Goal: Task Accomplishment & Management: Use online tool/utility

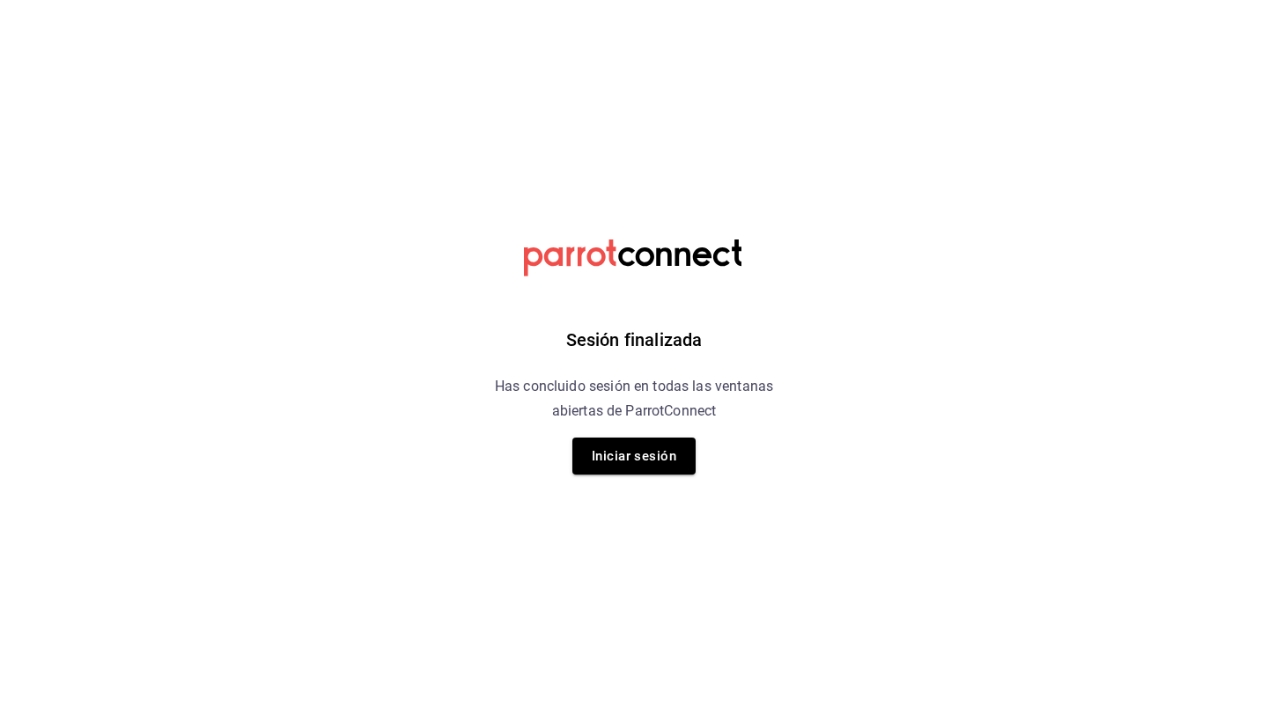
click at [911, 0] on html "Sesión finalizada Has concluido sesión en todas las ventanas abiertas de Parrot…" at bounding box center [634, 0] width 1268 height 0
click at [621, 432] on div "Sesión finalizada Has concluido sesión en todas las ventanas abiertas de Parrot…" at bounding box center [634, 357] width 445 height 714
click at [612, 456] on button "Iniciar sesión" at bounding box center [634, 456] width 123 height 37
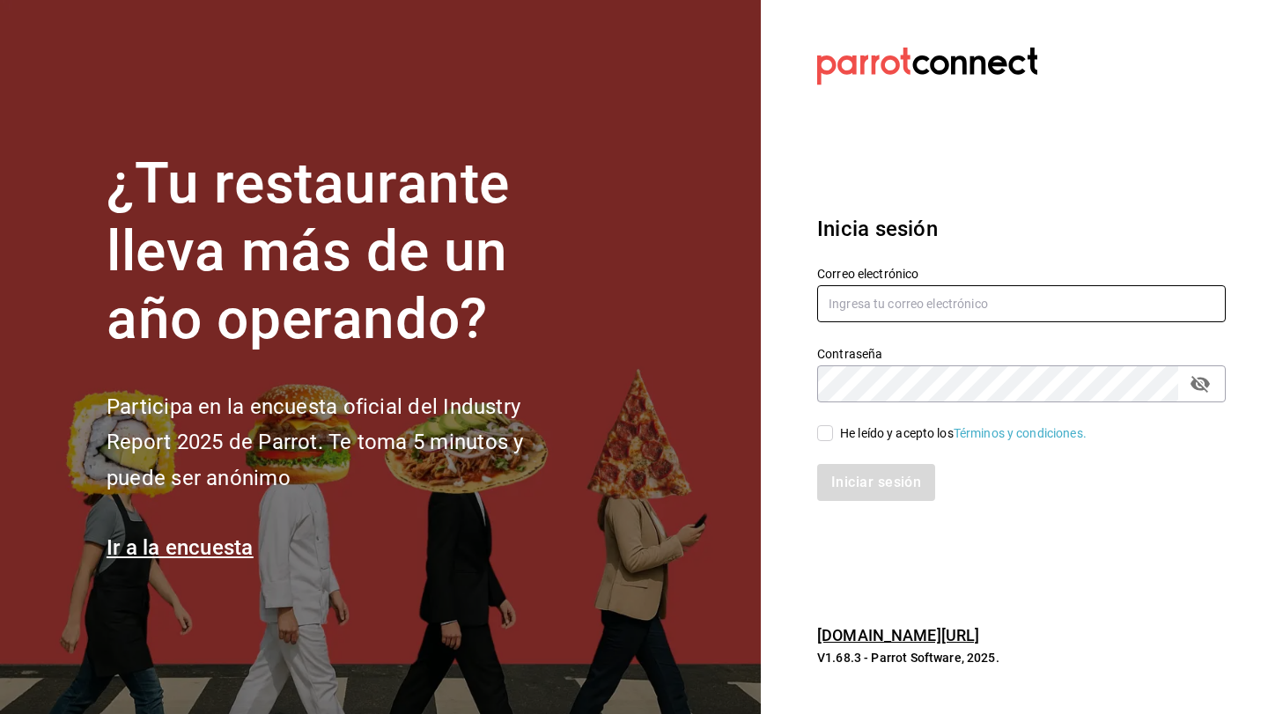
click at [855, 303] on input "text" at bounding box center [1021, 303] width 409 height 37
type input "luischong@playabichis.mx"
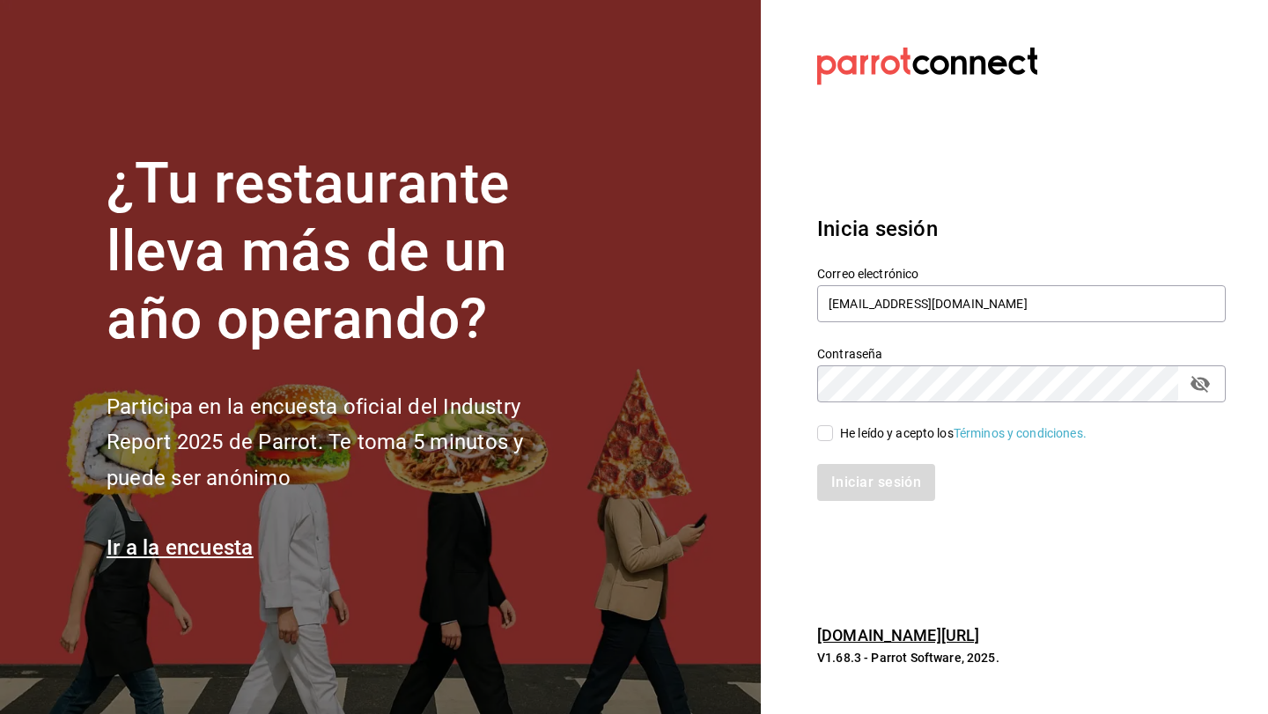
click at [831, 436] on input "He leído y acepto los Términos y condiciones." at bounding box center [825, 433] width 16 height 16
checkbox input "true"
click at [849, 481] on button "Iniciar sesión" at bounding box center [877, 482] width 120 height 37
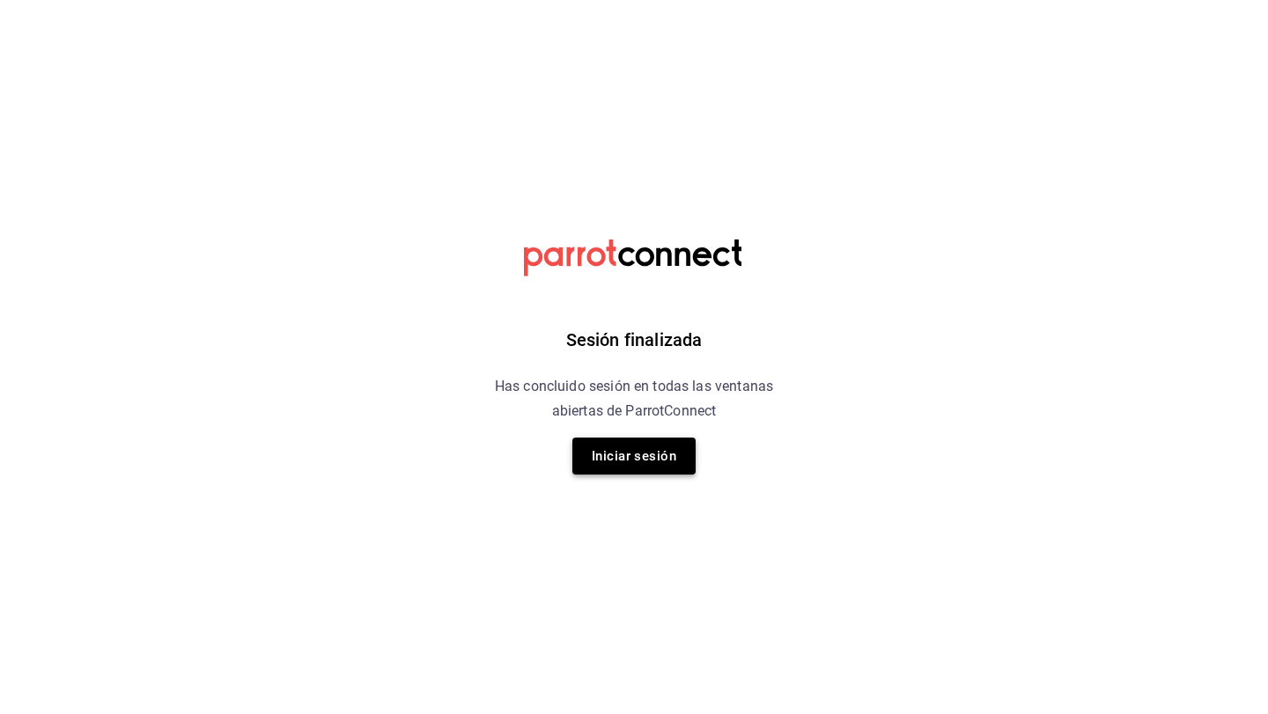
click at [595, 455] on button "Iniciar sesión" at bounding box center [634, 456] width 123 height 37
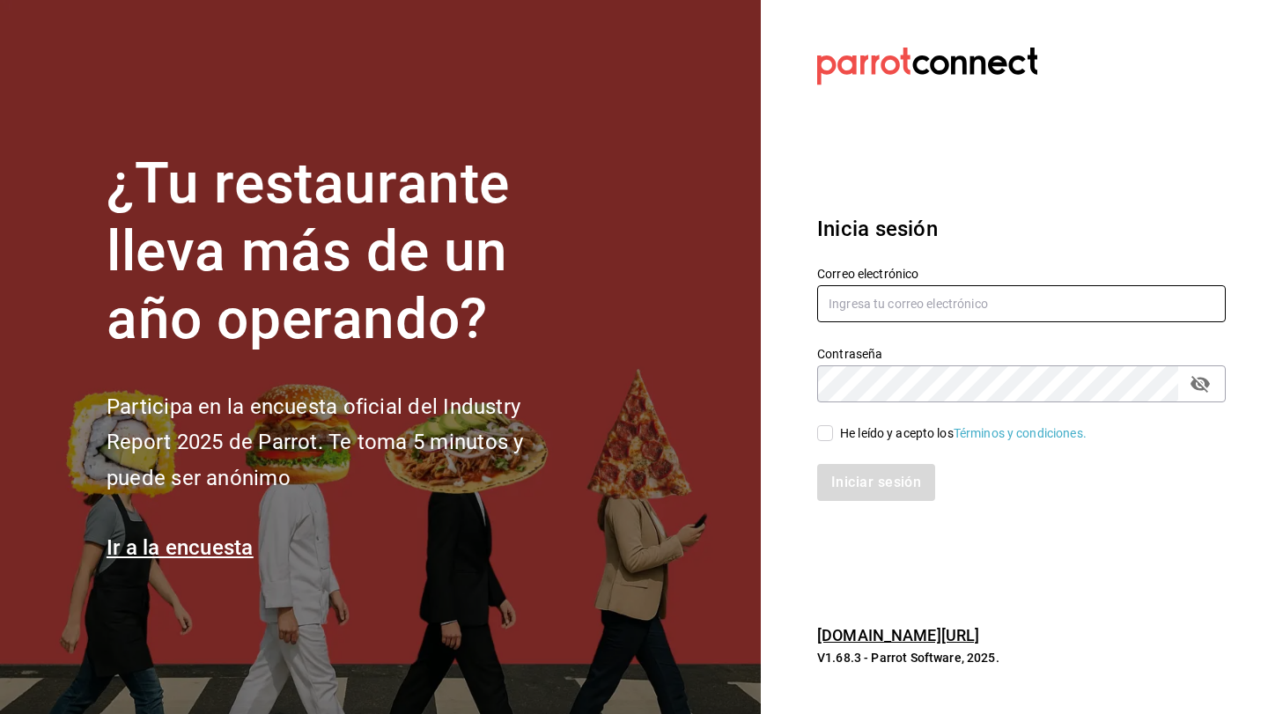
click at [862, 313] on input "text" at bounding box center [1021, 303] width 409 height 37
type input "luischong@playabichis.mx"
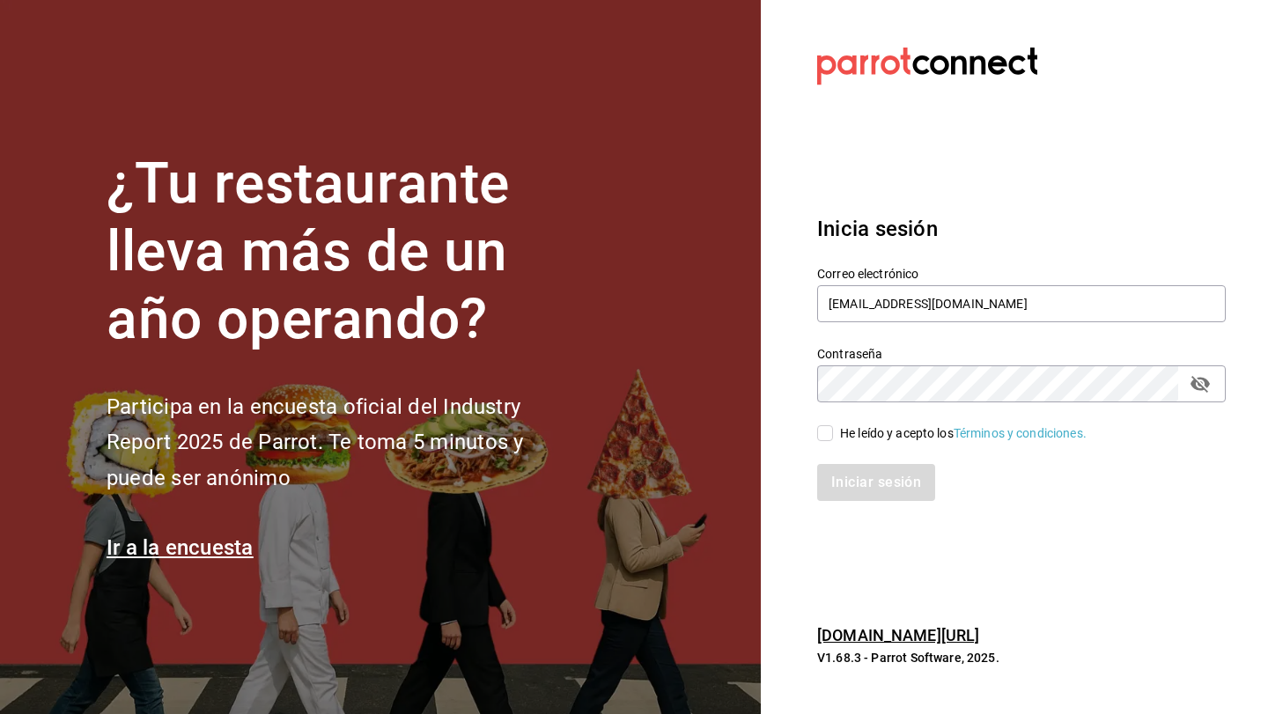
click at [828, 427] on input "He leído y acepto los Términos y condiciones." at bounding box center [825, 433] width 16 height 16
checkbox input "true"
click at [828, 474] on button "Iniciar sesión" at bounding box center [877, 482] width 120 height 37
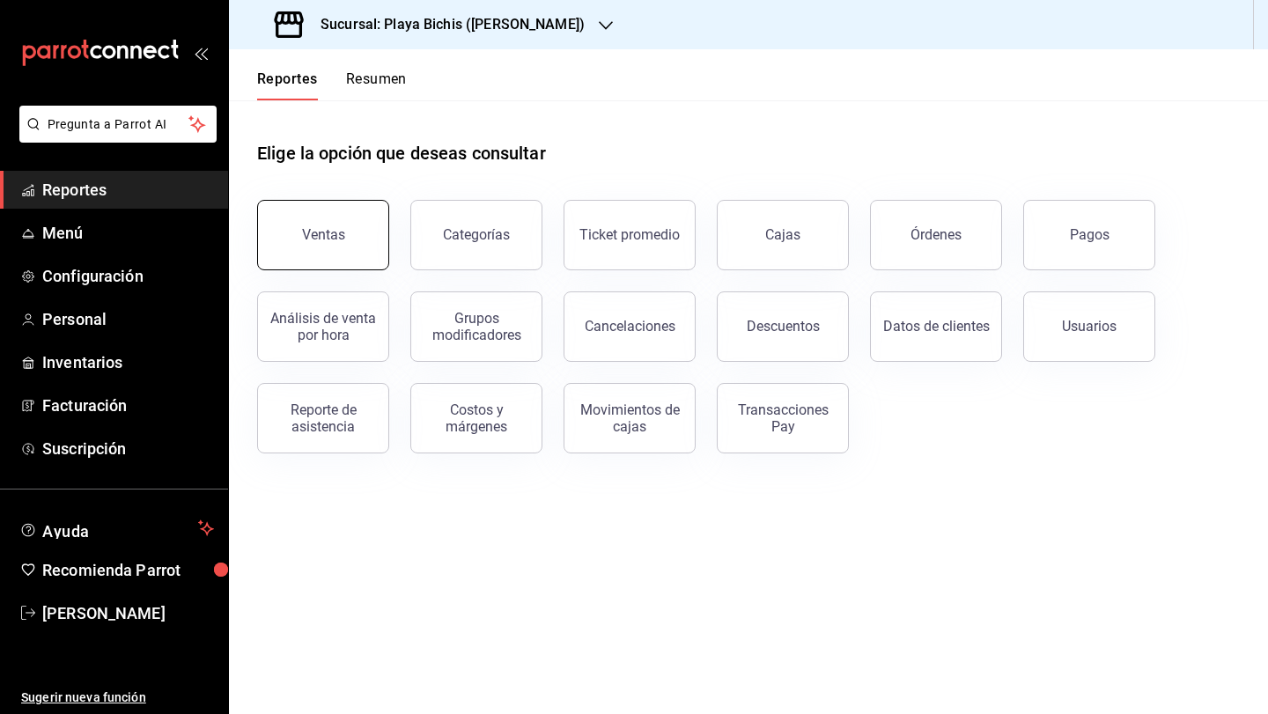
click at [347, 240] on button "Ventas" at bounding box center [323, 235] width 132 height 70
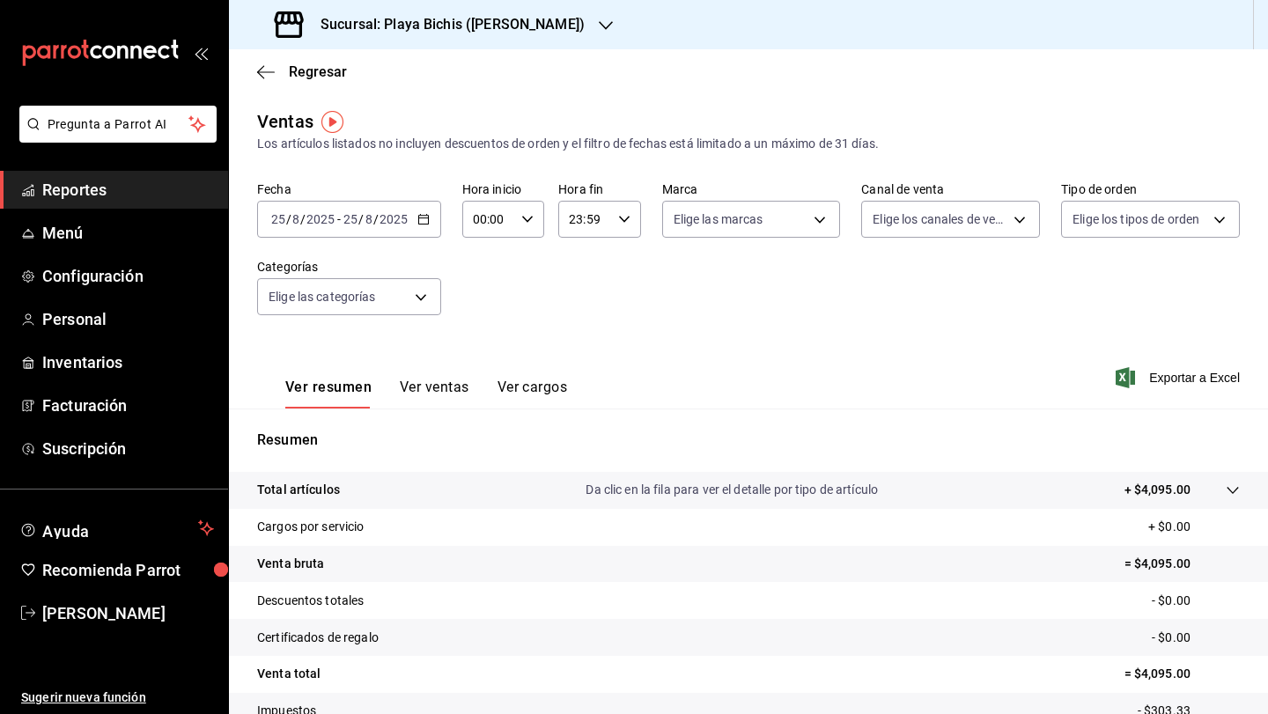
click at [431, 218] on div "[DATE] [DATE] - [DATE] [DATE]" at bounding box center [349, 219] width 184 height 37
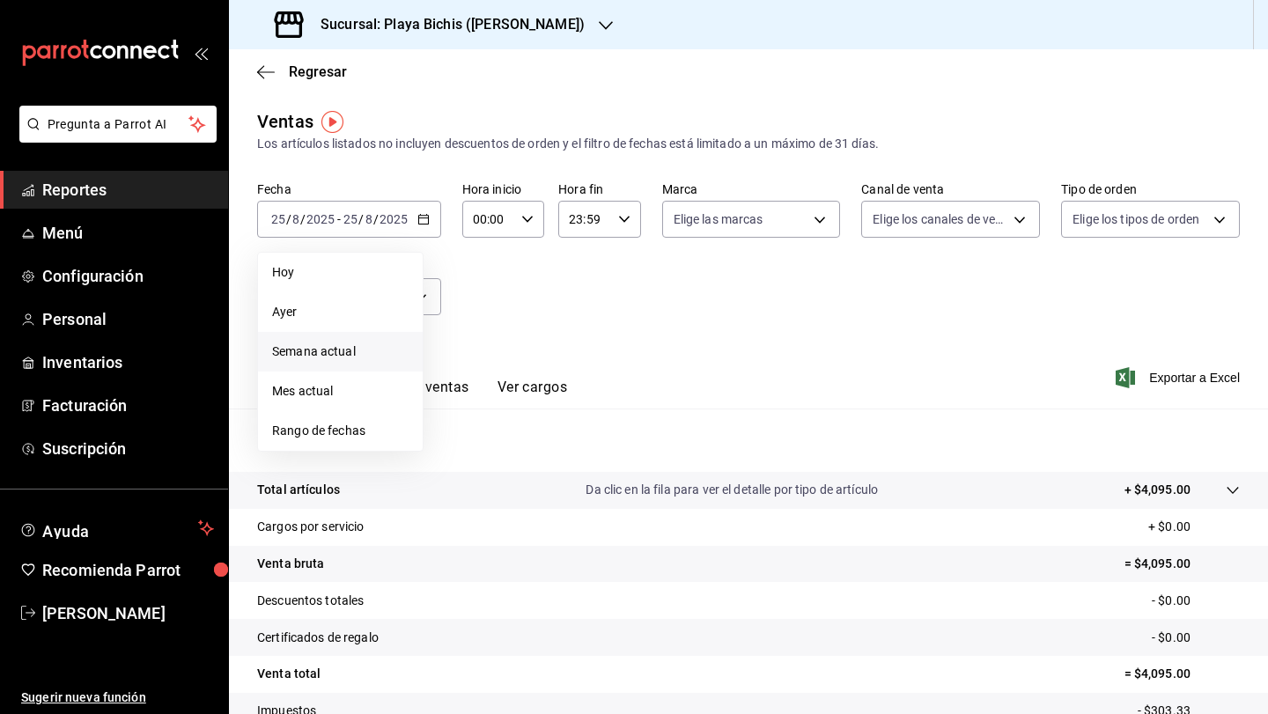
click at [354, 361] on li "Semana actual" at bounding box center [340, 352] width 165 height 40
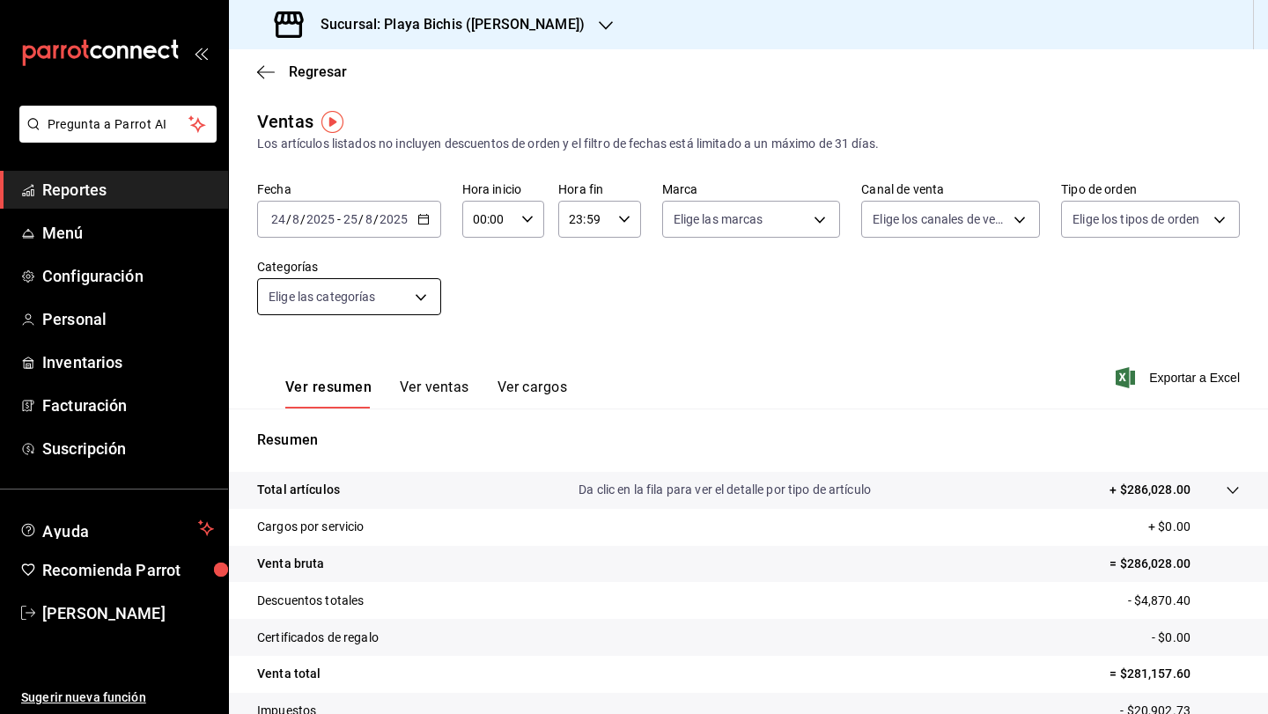
click at [414, 294] on body "Pregunta a Parrot AI Reportes Menú Configuración Personal Inventarios Facturaci…" at bounding box center [634, 357] width 1268 height 714
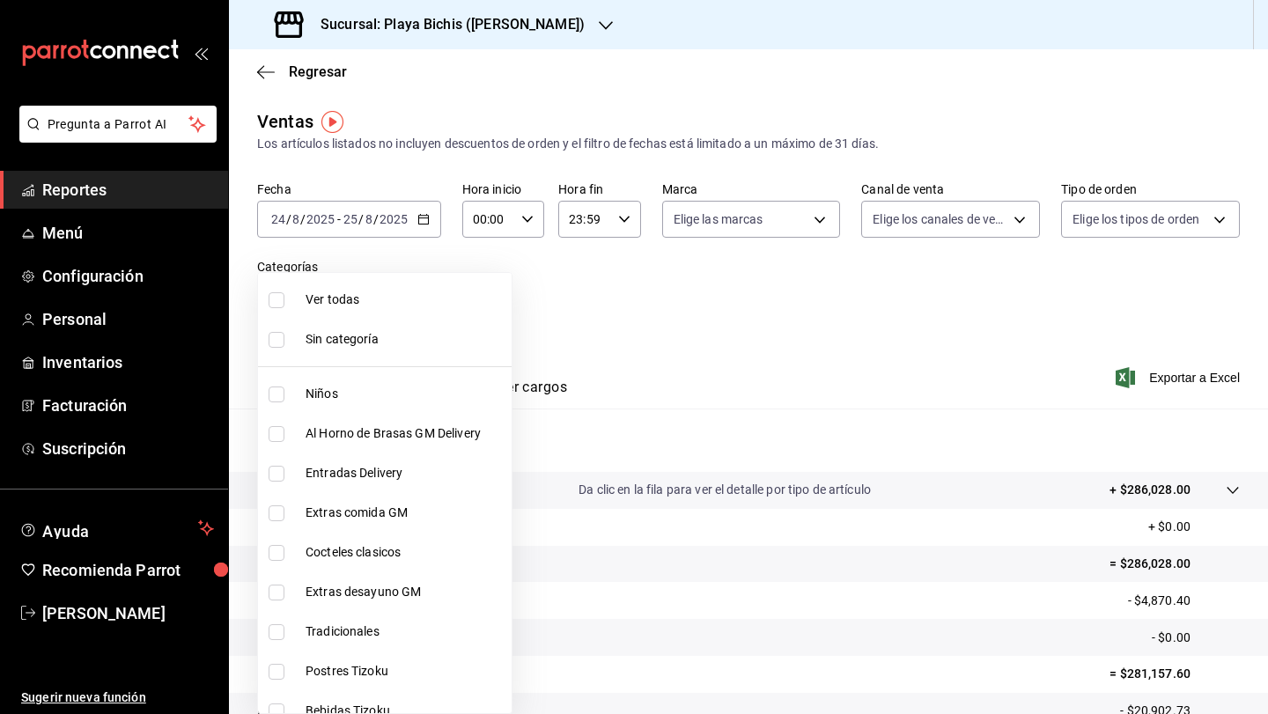
click at [415, 264] on div at bounding box center [634, 357] width 1268 height 714
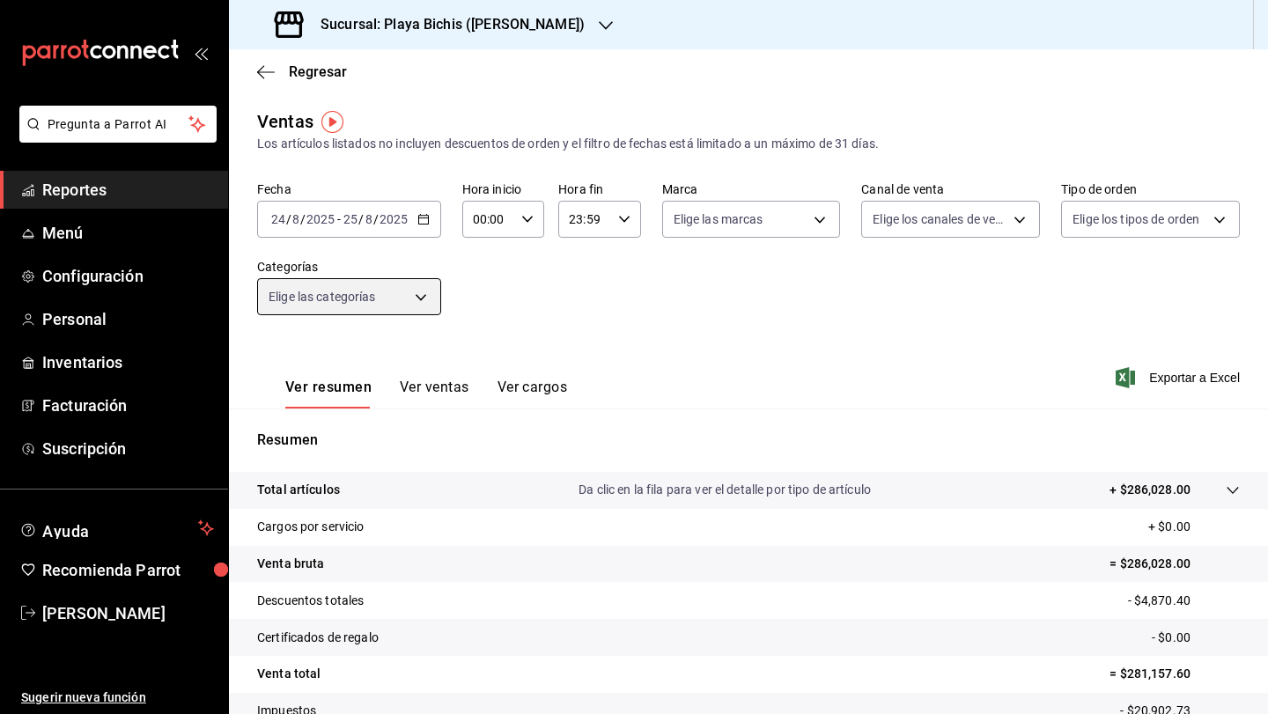
scroll to position [73, 0]
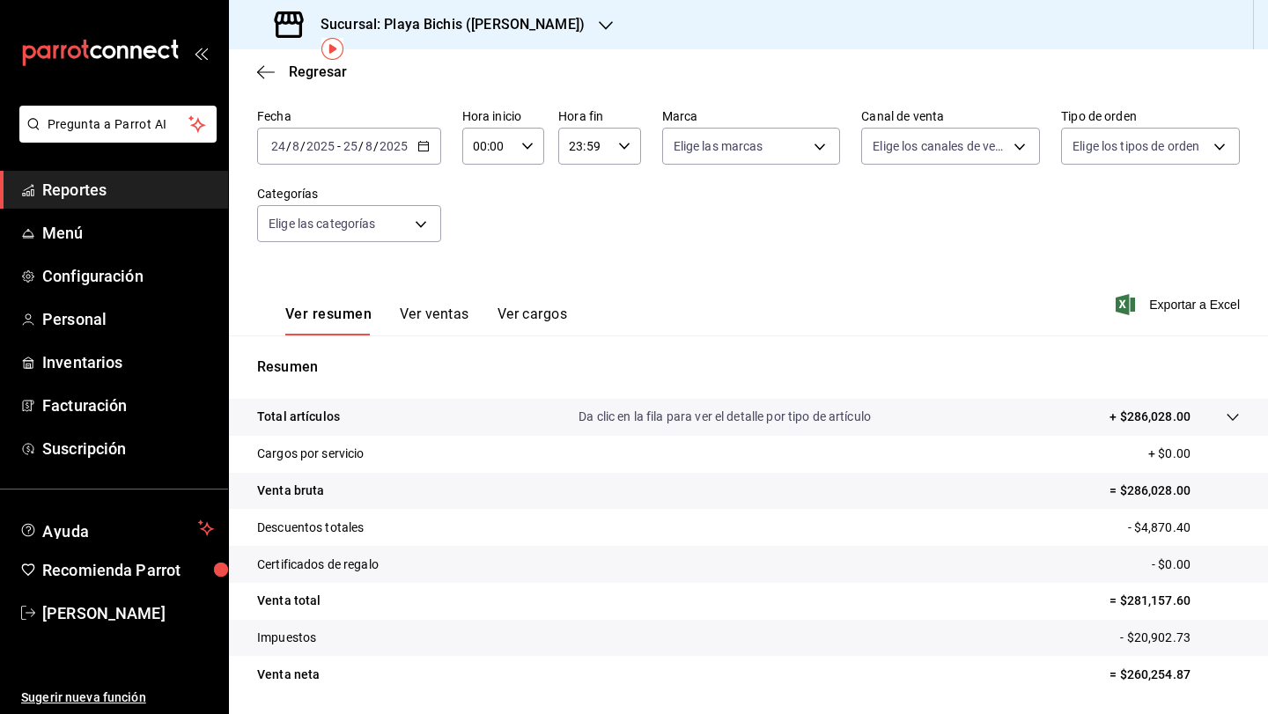
click at [418, 148] on icon "button" at bounding box center [424, 146] width 12 height 12
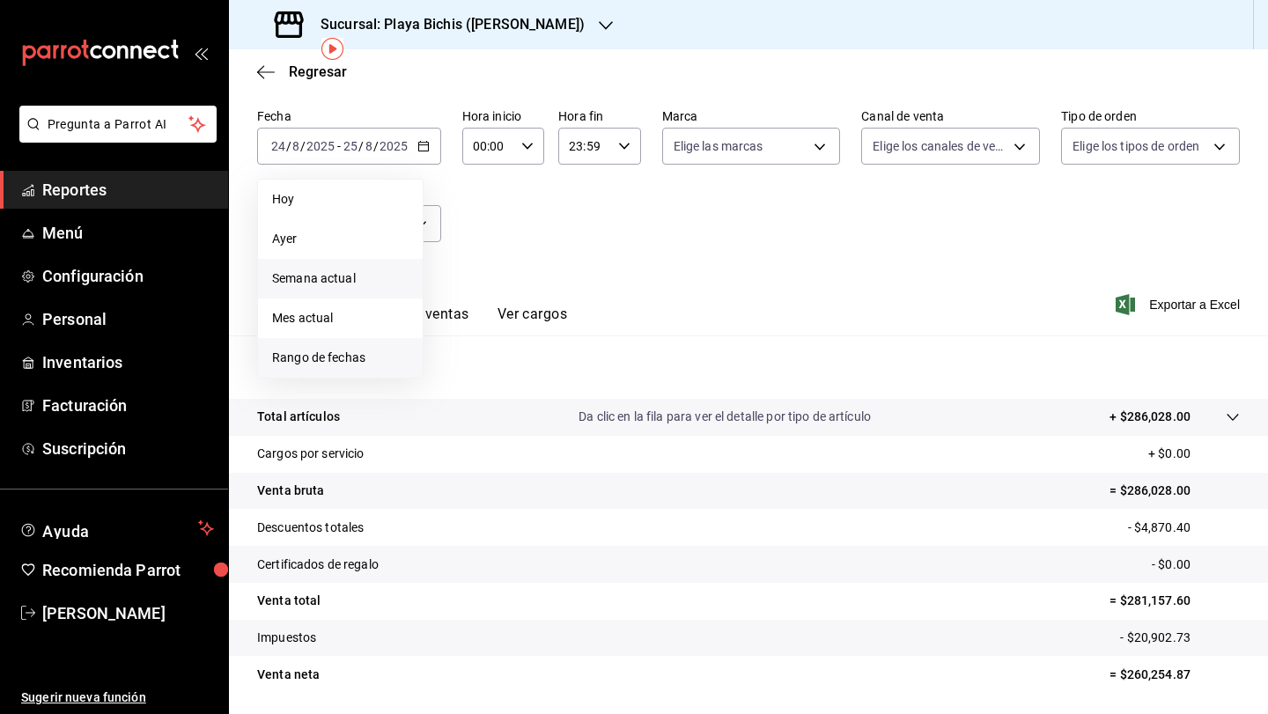
click at [359, 371] on li "Rango de fechas" at bounding box center [340, 358] width 165 height 40
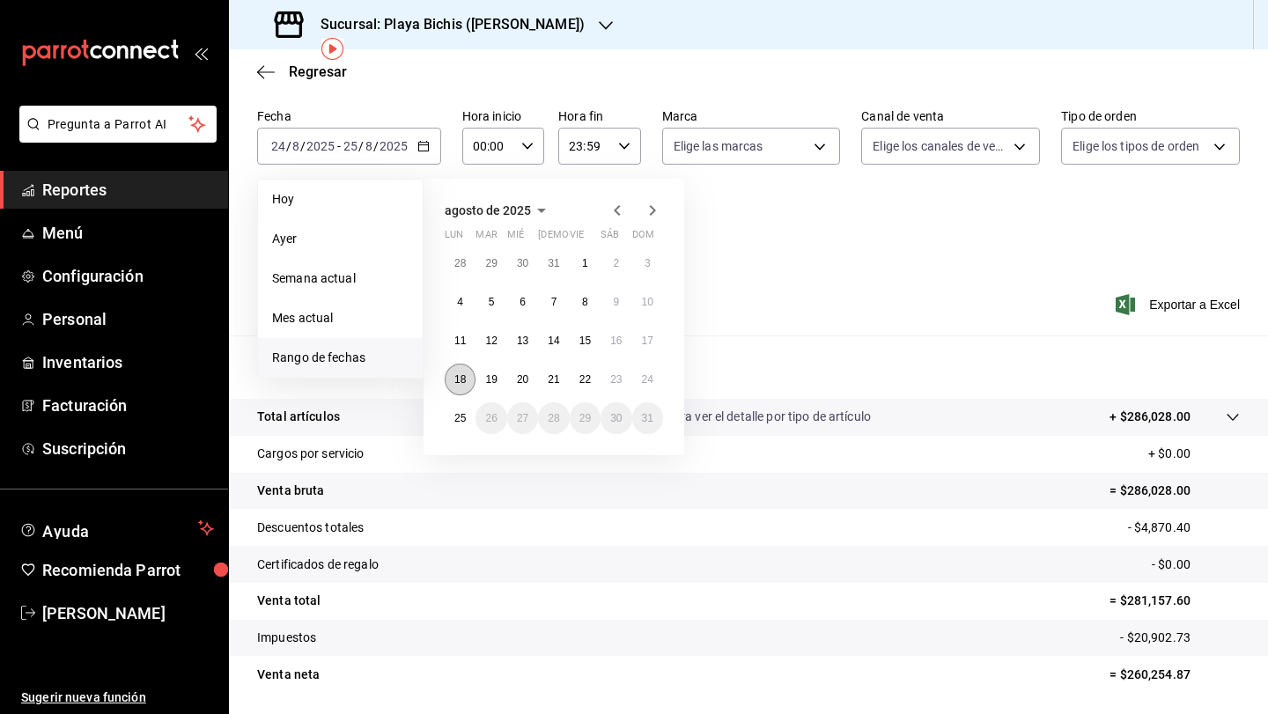
click at [458, 379] on abbr "18" at bounding box center [460, 379] width 11 height 12
click at [652, 375] on abbr "24" at bounding box center [647, 379] width 11 height 12
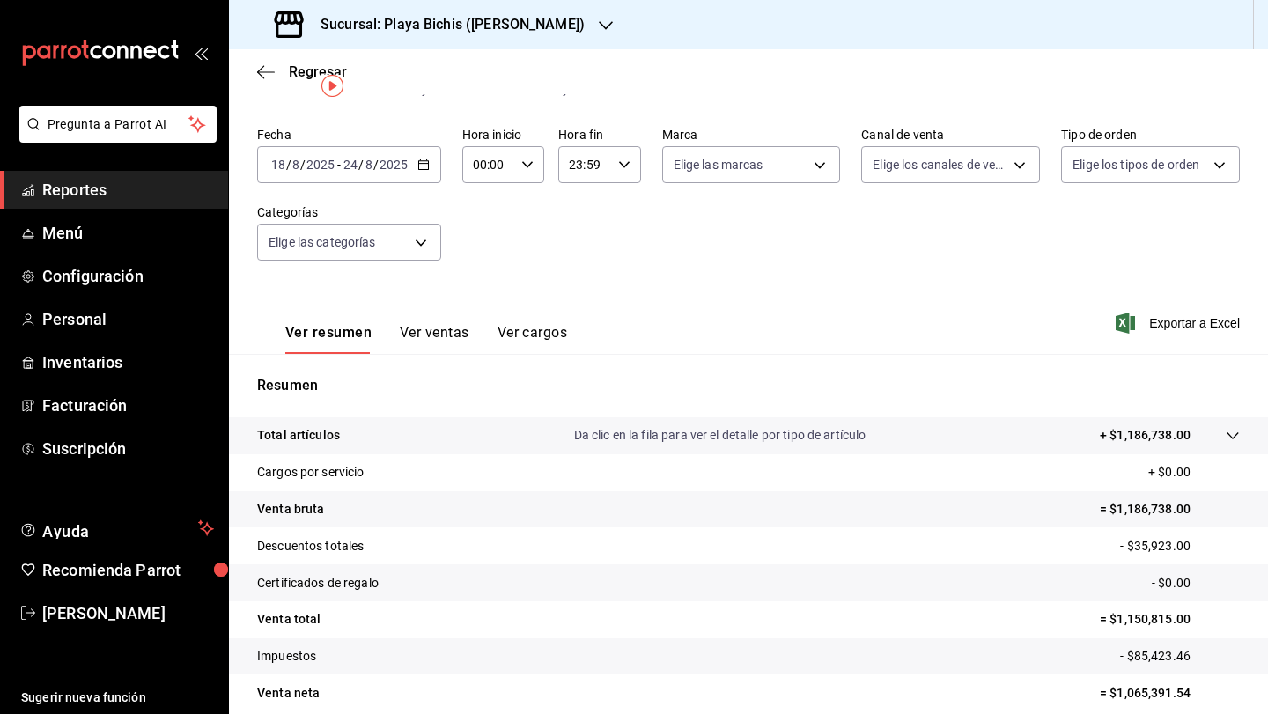
scroll to position [35, 0]
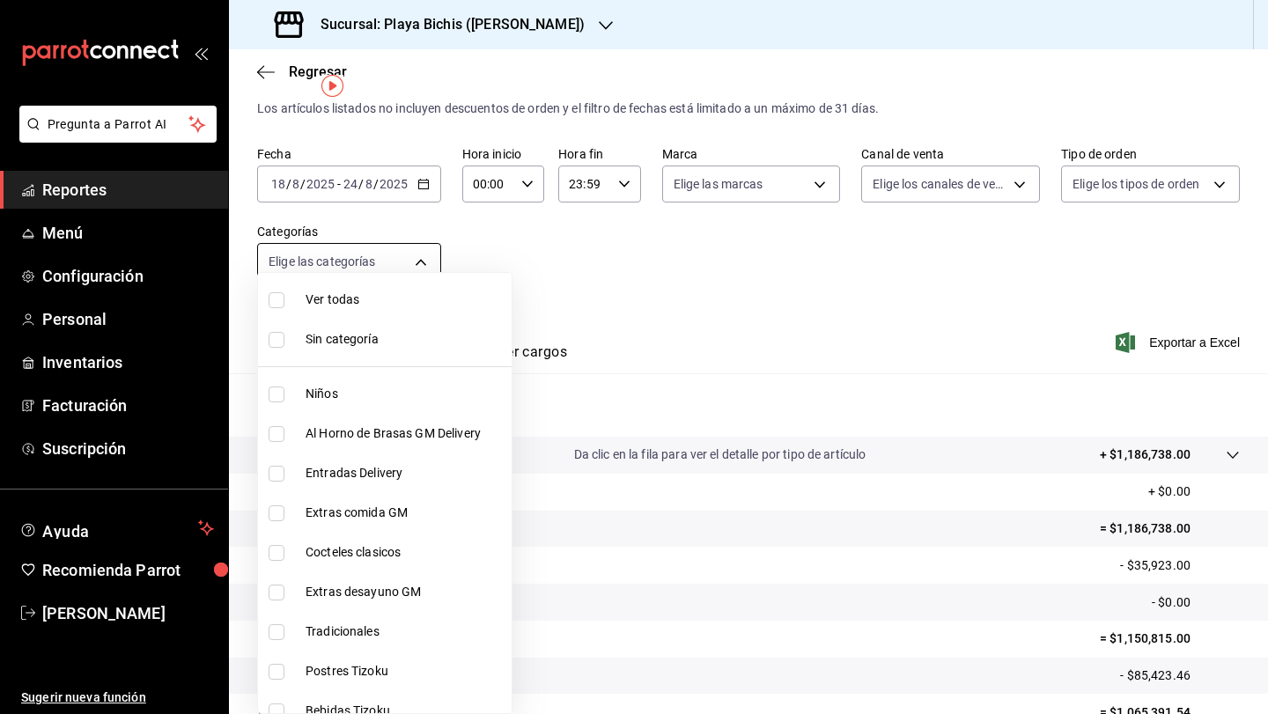
click at [413, 257] on body "Pregunta a Parrot AI Reportes Menú Configuración Personal Inventarios Facturaci…" at bounding box center [634, 357] width 1268 height 714
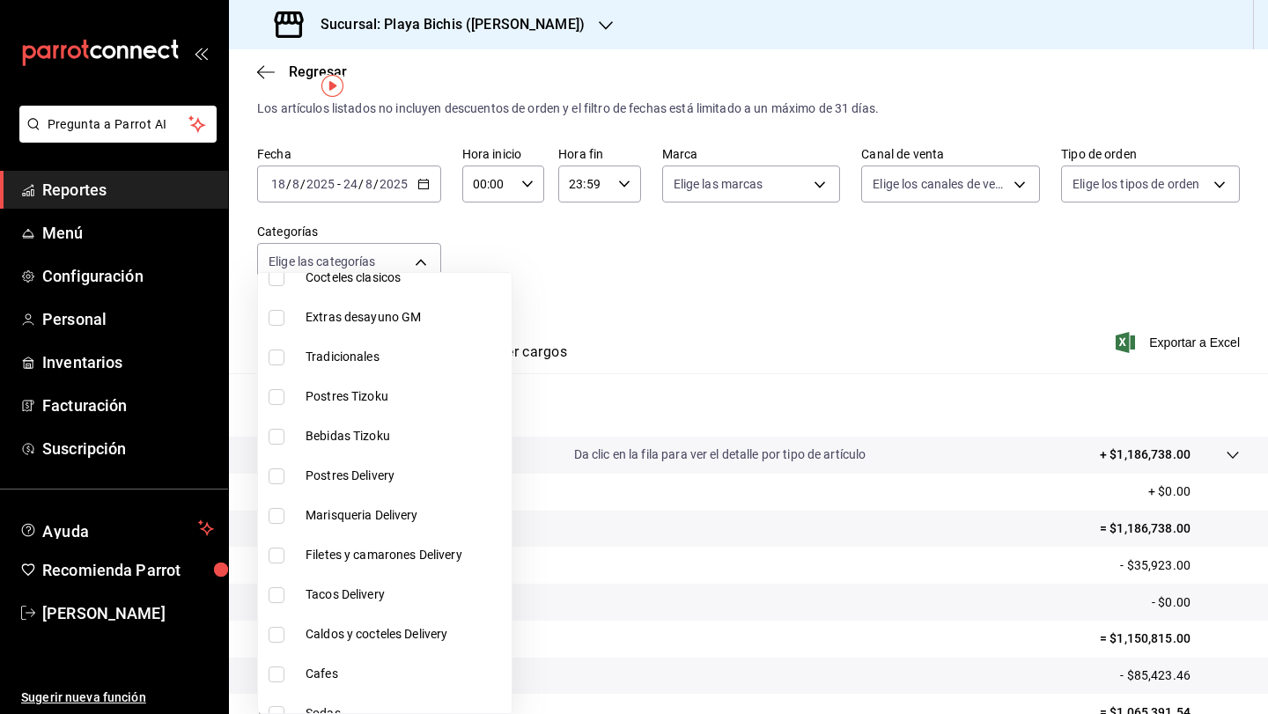
scroll to position [306, 0]
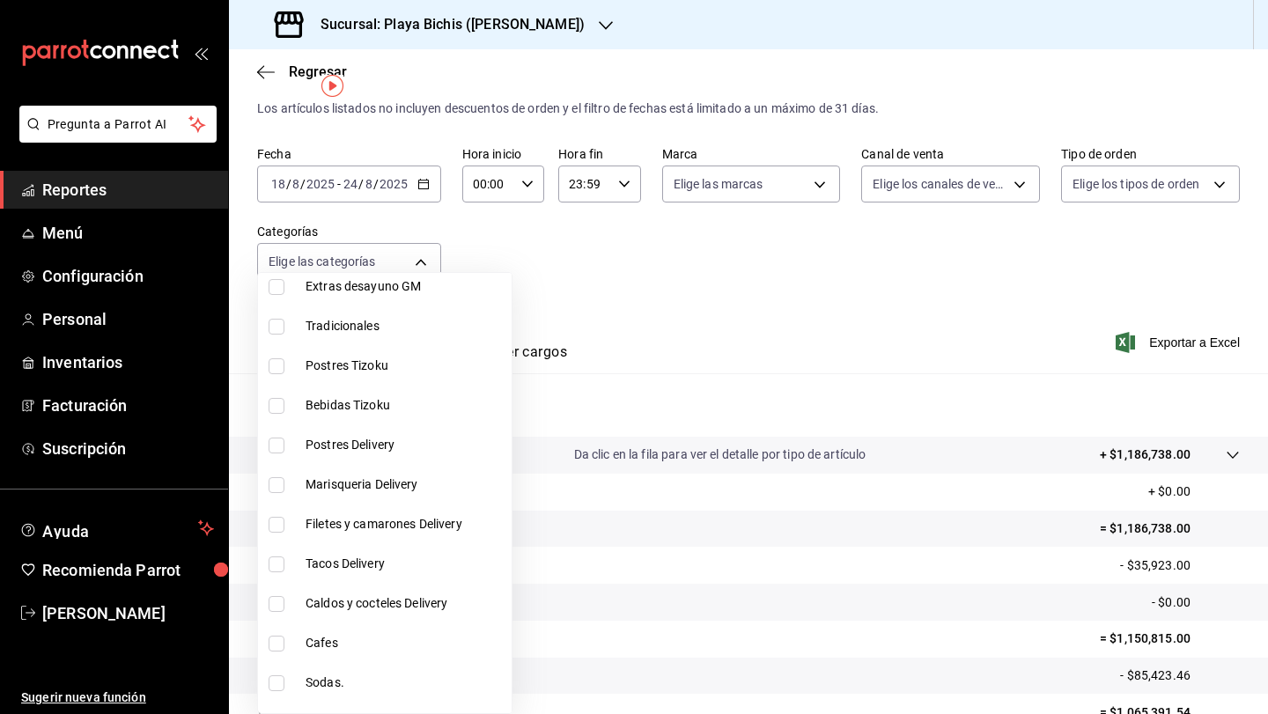
click at [627, 271] on div at bounding box center [634, 357] width 1268 height 714
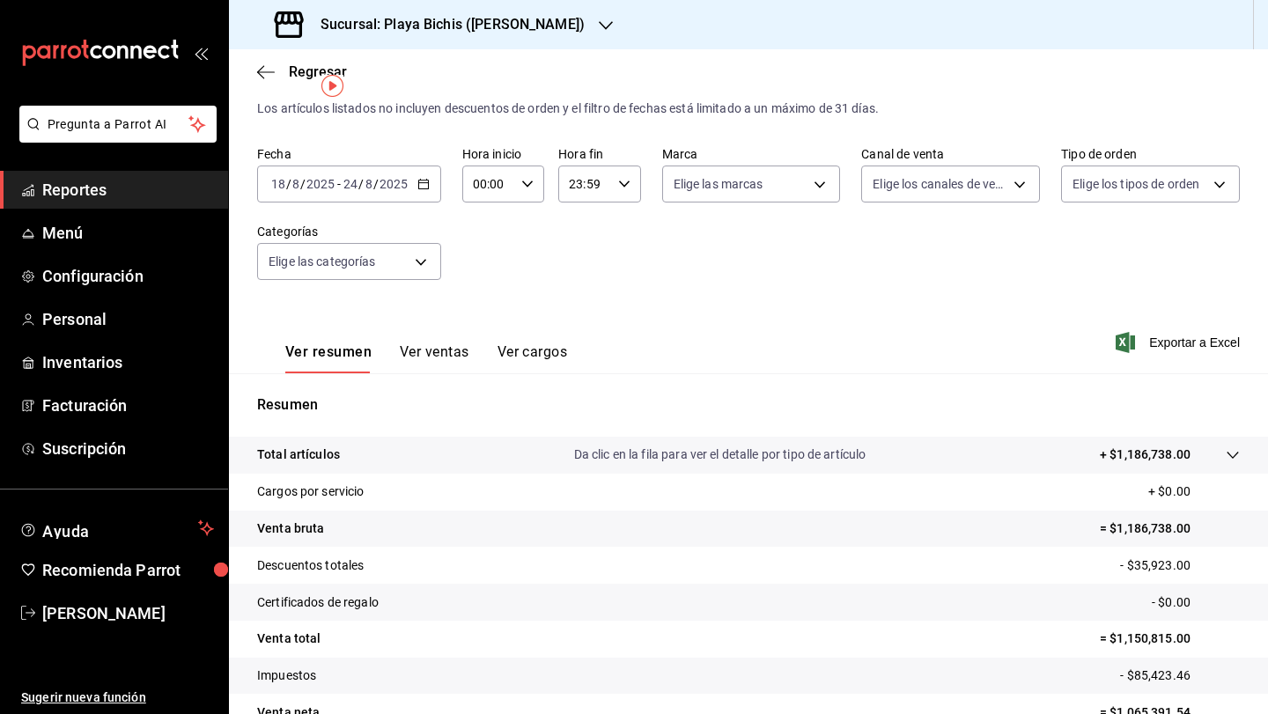
click at [436, 351] on button "Ver ventas" at bounding box center [435, 359] width 70 height 30
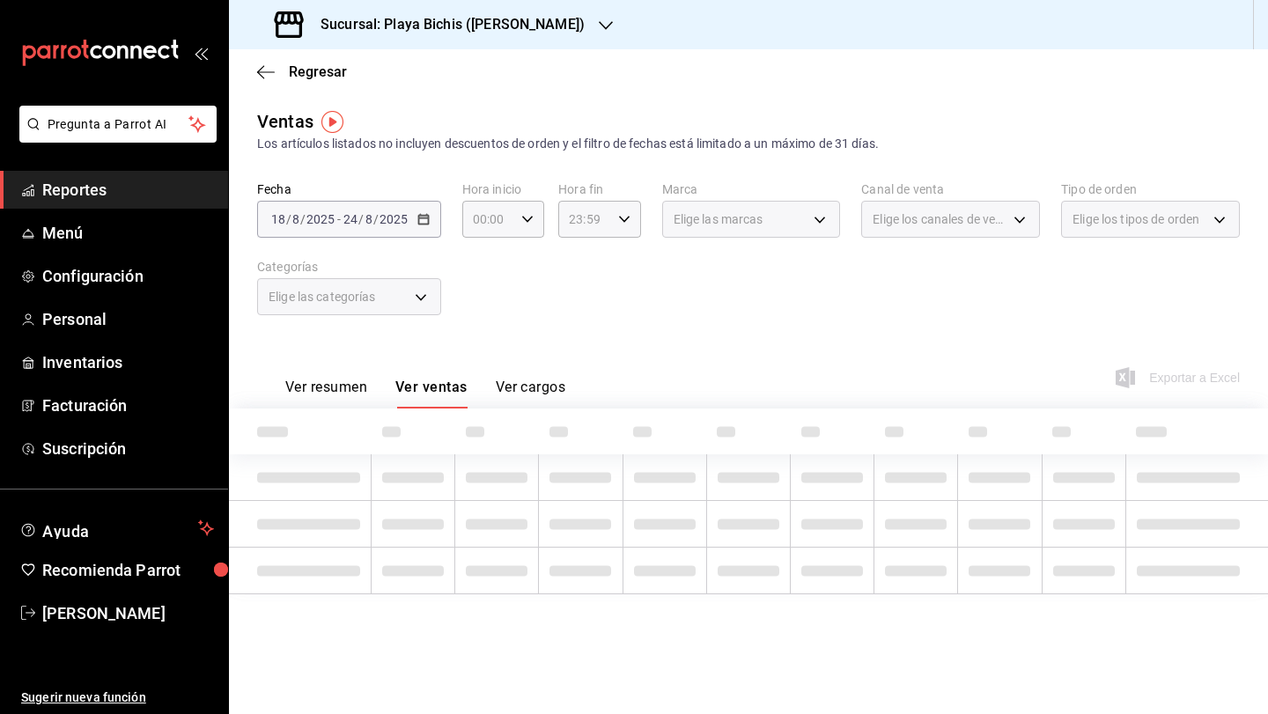
click at [530, 386] on button "Ver cargos" at bounding box center [531, 394] width 70 height 30
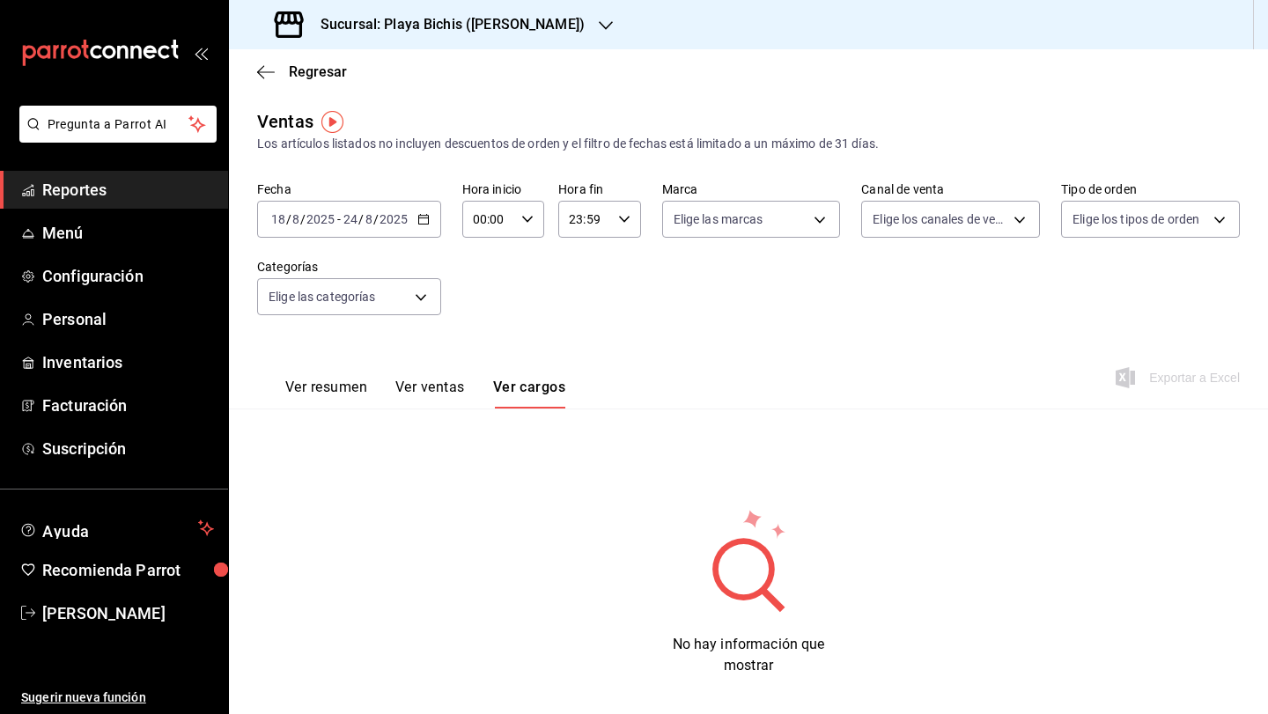
click at [464, 388] on button "Ver ventas" at bounding box center [430, 394] width 70 height 30
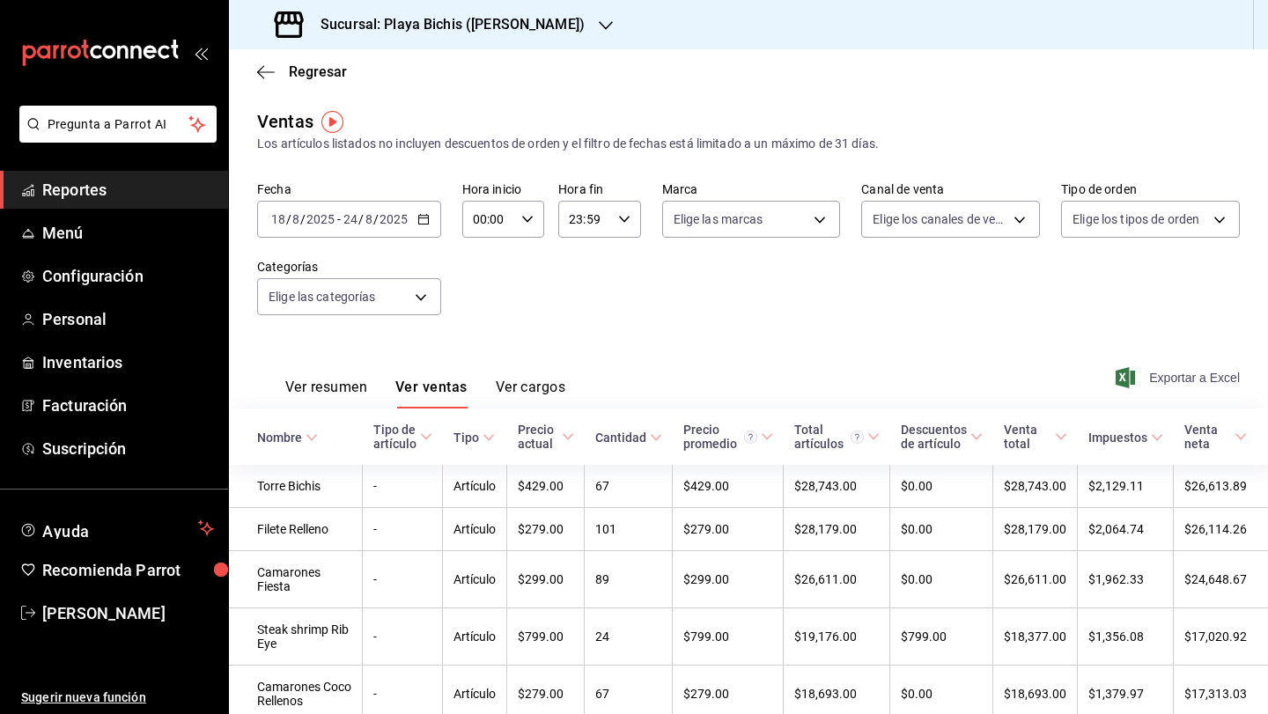
click at [1194, 377] on span "Exportar a Excel" at bounding box center [1180, 377] width 121 height 21
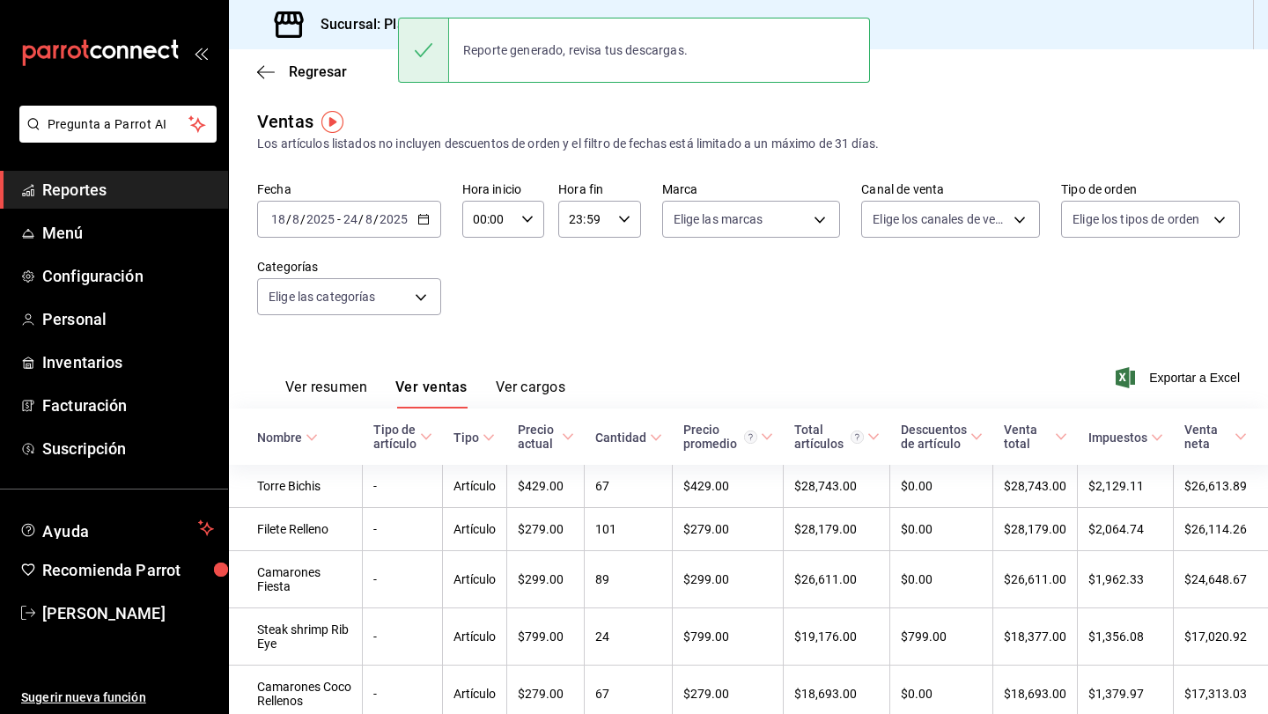
click at [468, 55] on div "Reporte generado, revisa tus descargas." at bounding box center [575, 50] width 253 height 39
